Goal: Check status: Check status

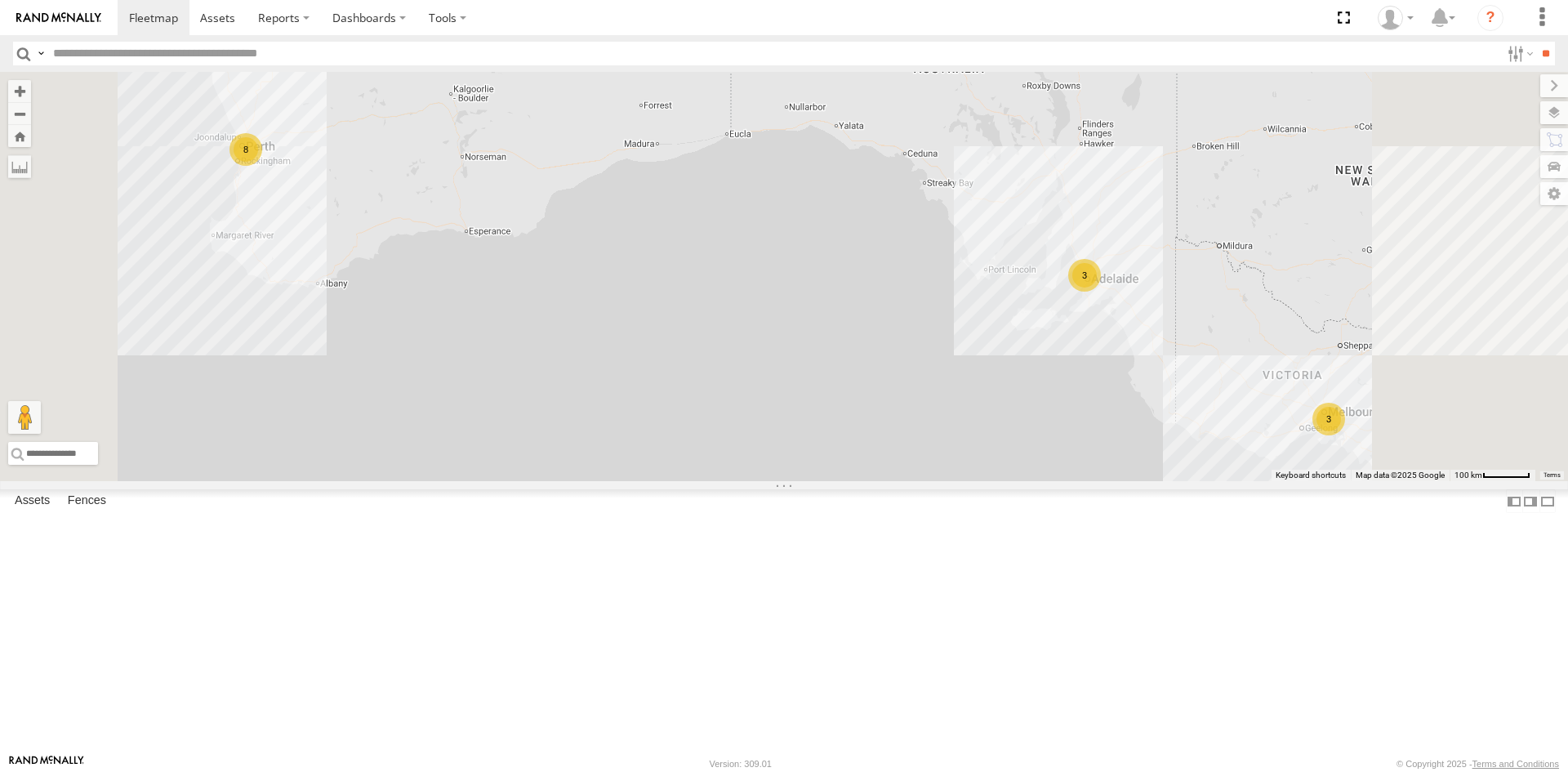
click at [0, 0] on div "[PERSON_NAME] Tech IOV698" at bounding box center [0, 0] width 0 height 0
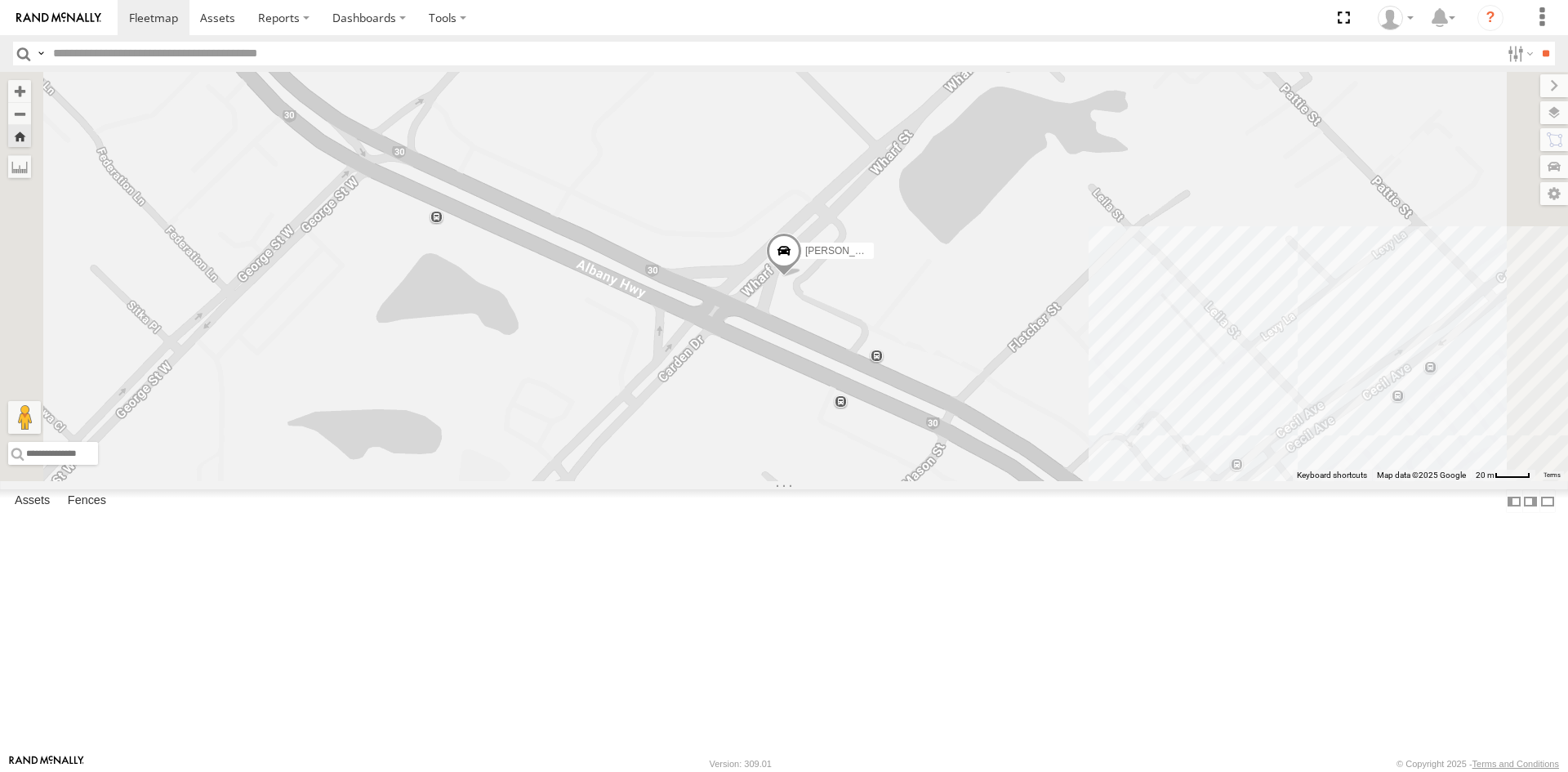
click at [0, 0] on link at bounding box center [0, 0] width 0 height 0
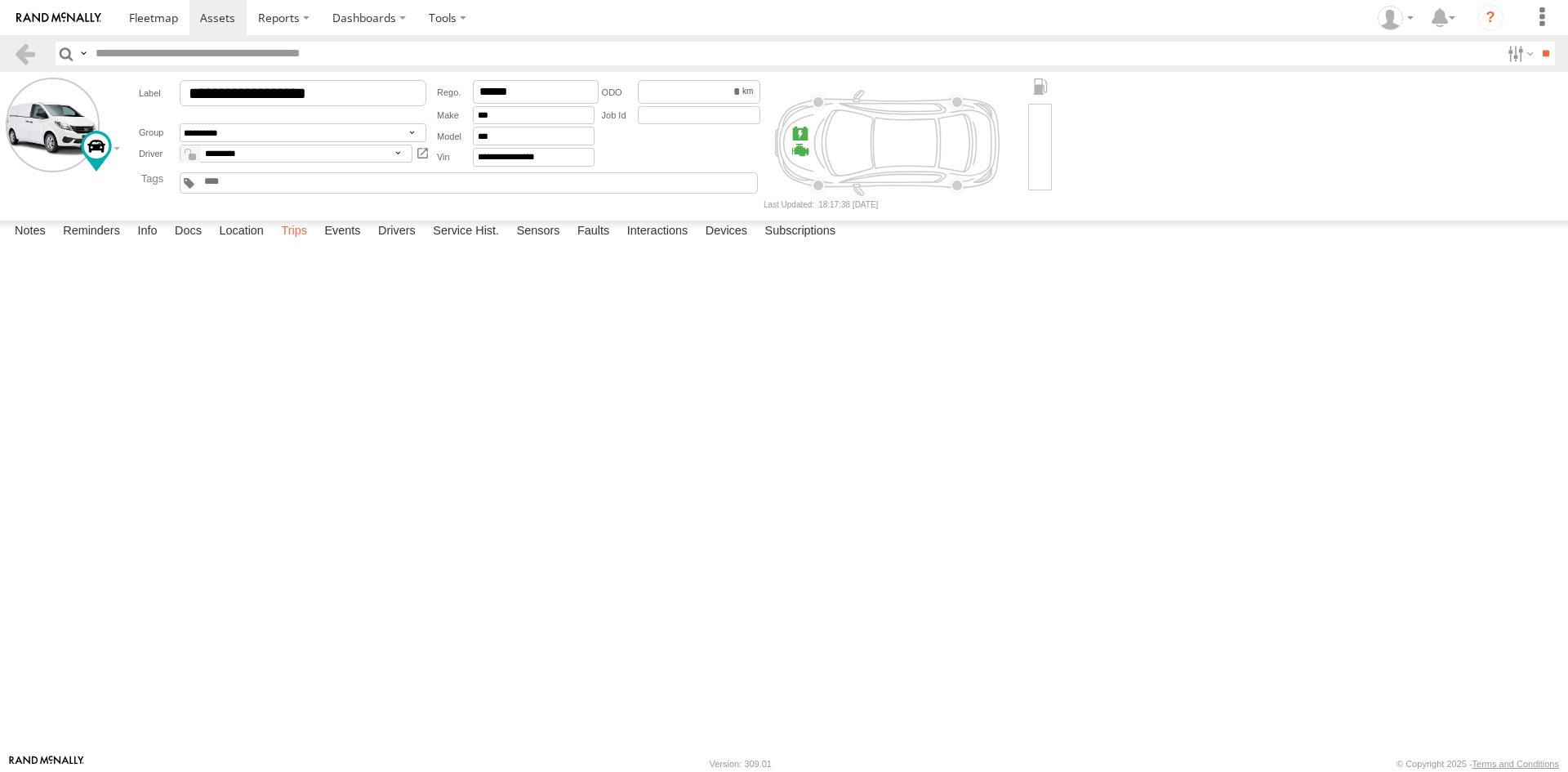
click at [314, 244] on label "Trips" at bounding box center [294, 232] width 42 height 23
click at [0, 0] on div "208 Leach Hwy" at bounding box center [0, 0] width 0 height 0
click at [0, 0] on label "×" at bounding box center [0, 0] width 0 height 0
click at [0, 0] on div "Myaree Revo" at bounding box center [0, 0] width 0 height 0
click at [0, 0] on label "×" at bounding box center [0, 0] width 0 height 0
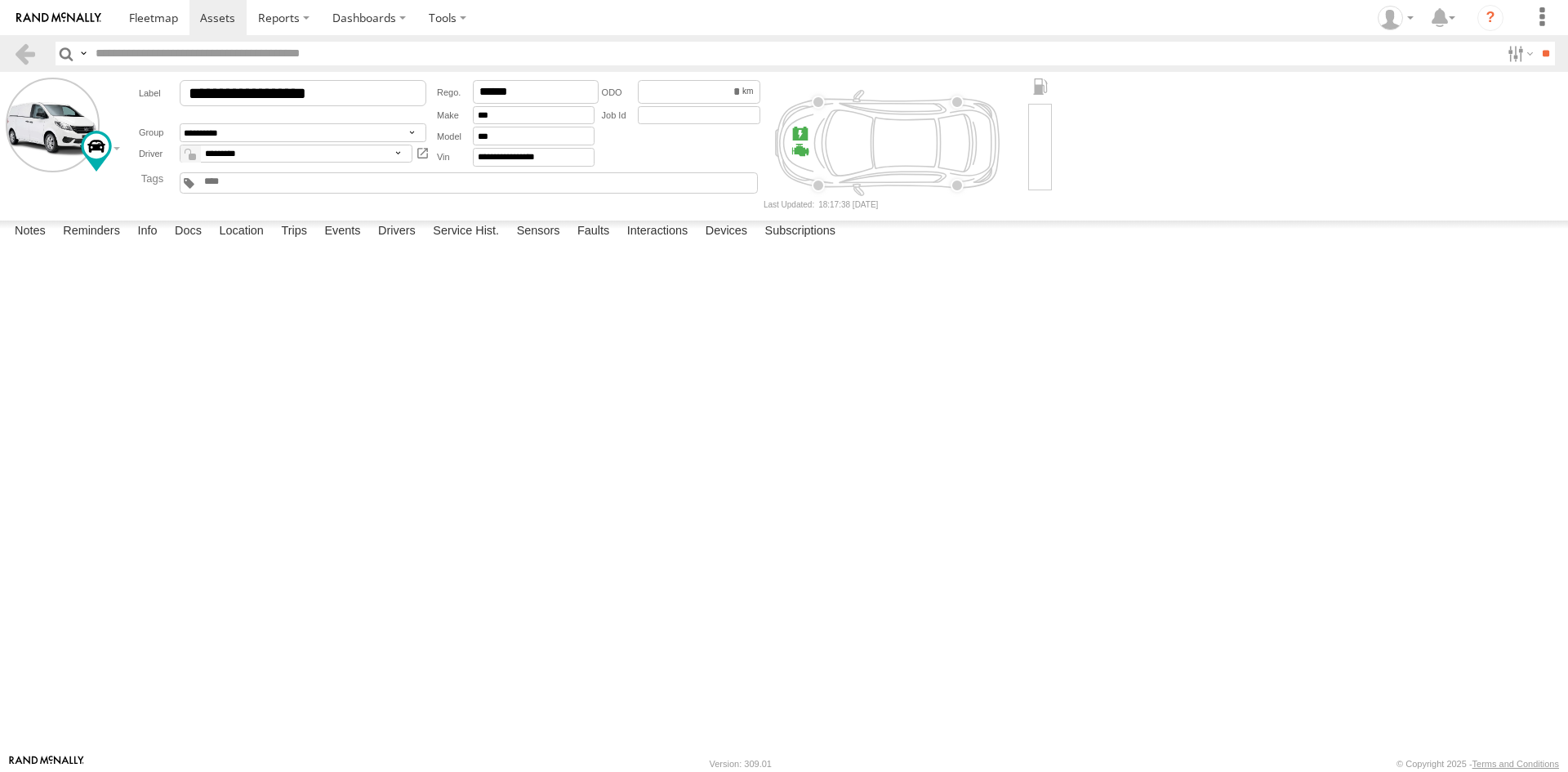
scroll to position [164, 0]
click at [0, 0] on div "16 Duncan St" at bounding box center [0, 0] width 0 height 0
drag, startPoint x: 103, startPoint y: 291, endPoint x: 789, endPoint y: 432, distance: 700.3
click at [0, 0] on div "To activate drag with keyboard, press Alt + Enter. Once in keyboard drag state,…" at bounding box center [0, 0] width 0 height 0
click at [0, 0] on label "×" at bounding box center [0, 0] width 0 height 0
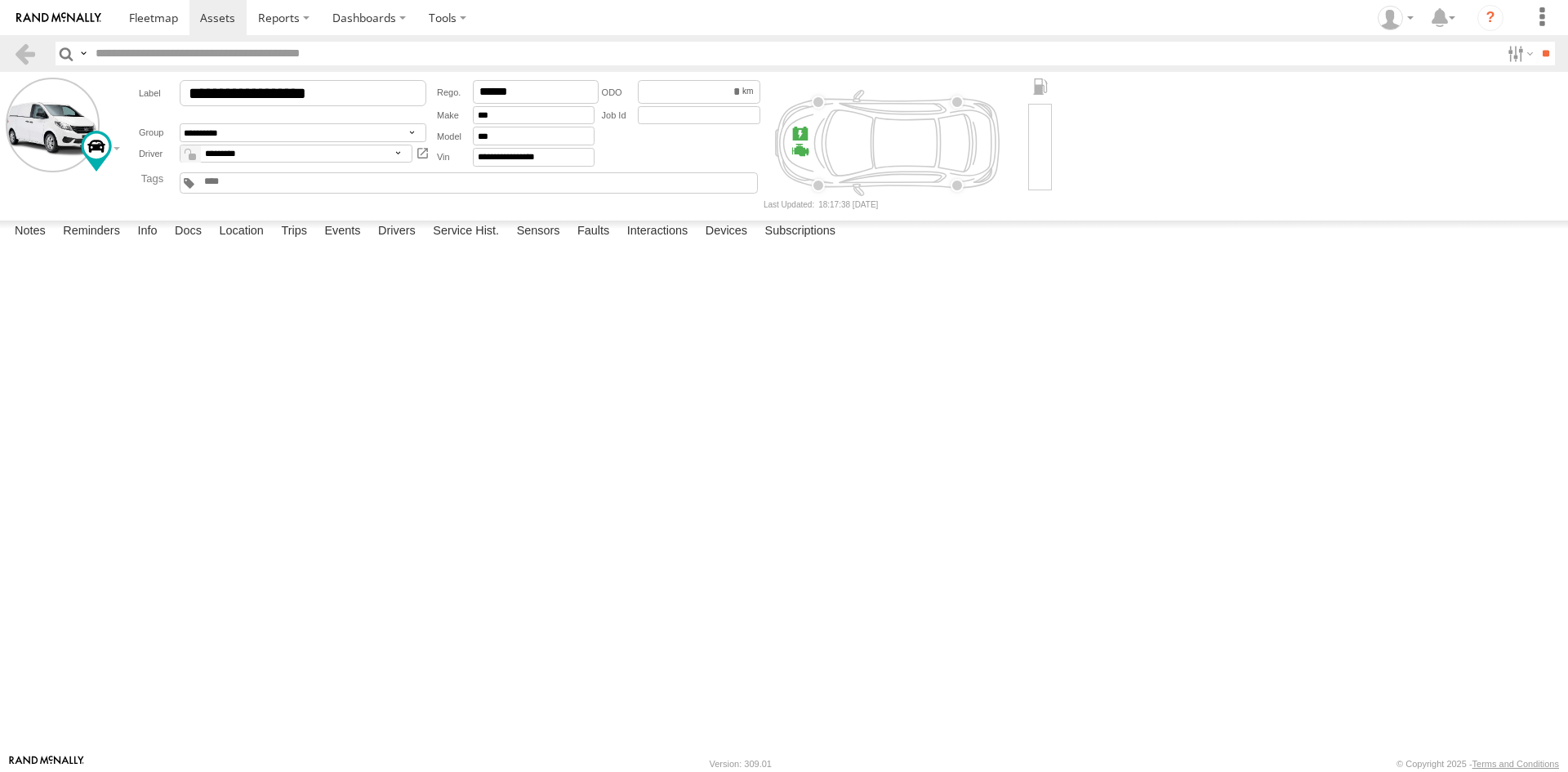
click at [0, 0] on div "Victoria Park,WA" at bounding box center [0, 0] width 0 height 0
click at [0, 0] on label "×" at bounding box center [0, 0] width 0 height 0
click at [0, 0] on div "[PERSON_NAME] Revo" at bounding box center [0, 0] width 0 height 0
drag, startPoint x: 688, startPoint y: 425, endPoint x: 742, endPoint y: 489, distance: 83.7
click at [0, 0] on div "Loading..." at bounding box center [0, 0] width 0 height 0
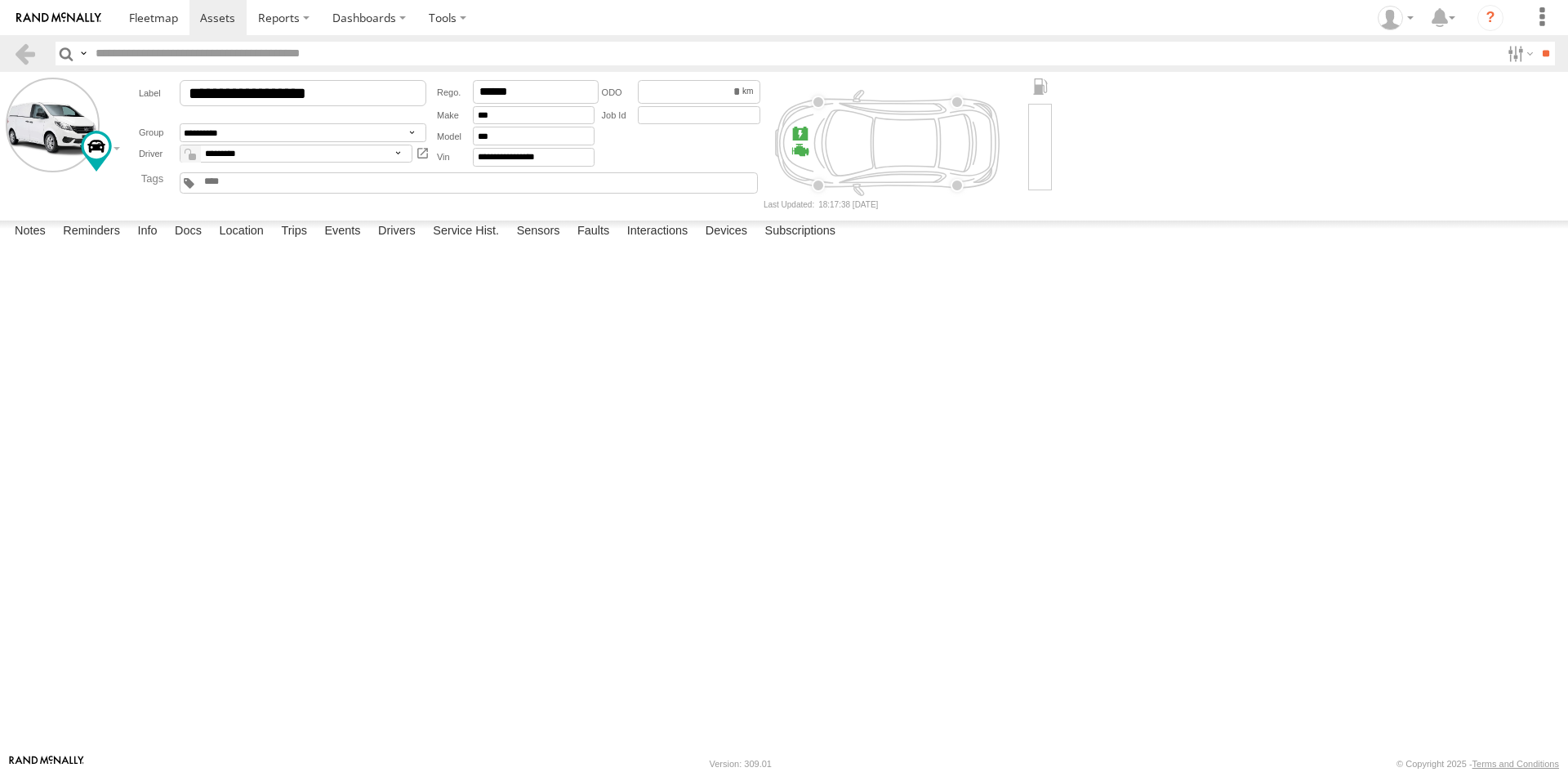
click at [0, 0] on label "×" at bounding box center [0, 0] width 0 height 0
click at [0, 0] on div "Canning Vale Revo" at bounding box center [0, 0] width 0 height 0
click at [0, 0] on label "×" at bounding box center [0, 0] width 0 height 0
click at [0, 0] on div "Canning Vale Revo" at bounding box center [0, 0] width 0 height 0
click at [0, 0] on label "×" at bounding box center [0, 0] width 0 height 0
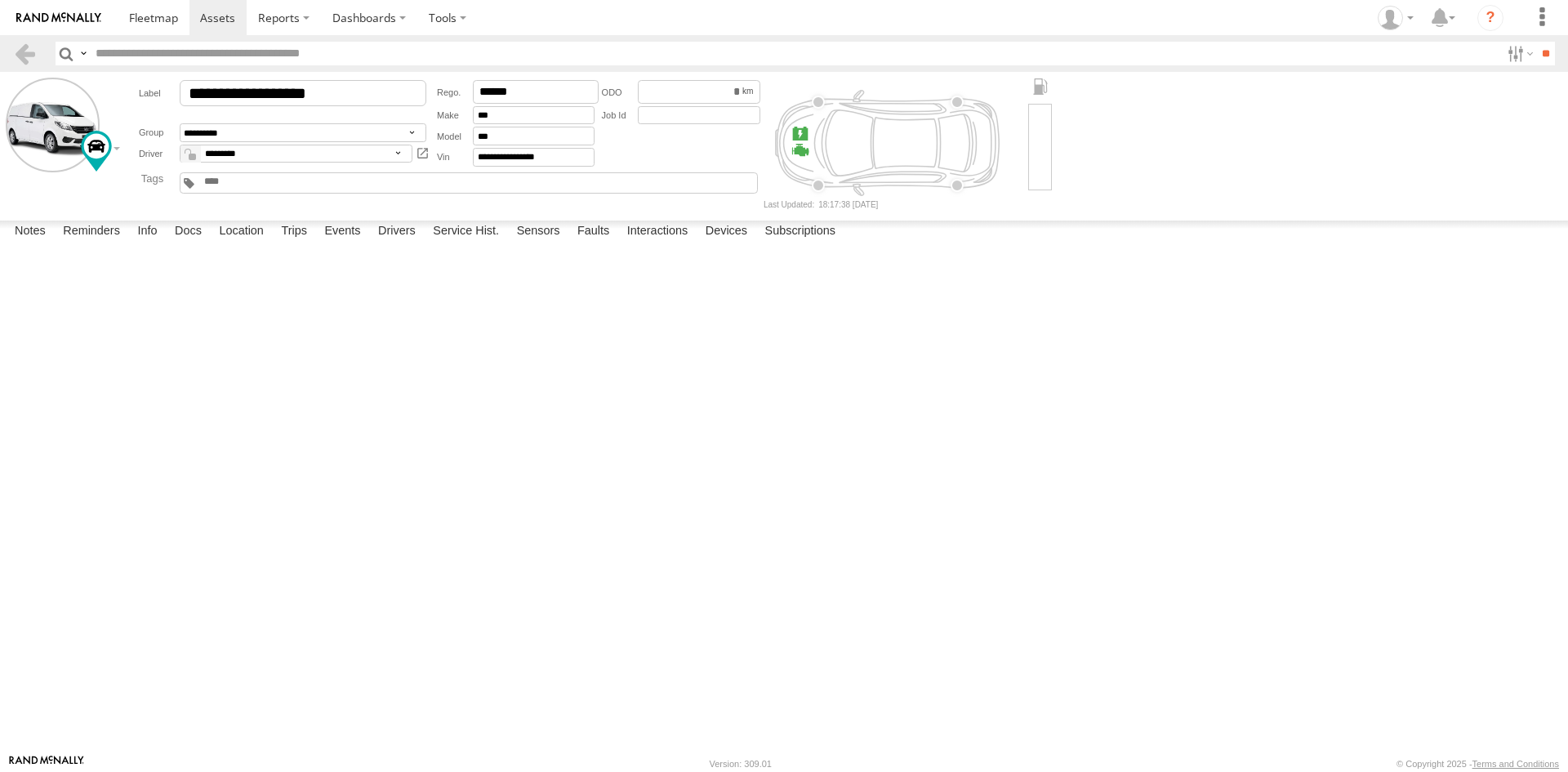
scroll to position [0, 0]
